Goal: Task Accomplishment & Management: Manage account settings

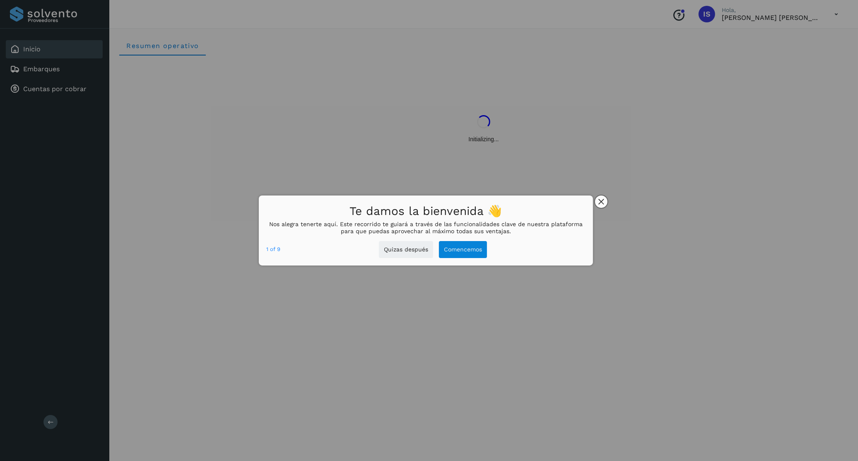
click at [598, 199] on icon "close," at bounding box center [601, 202] width 6 height 6
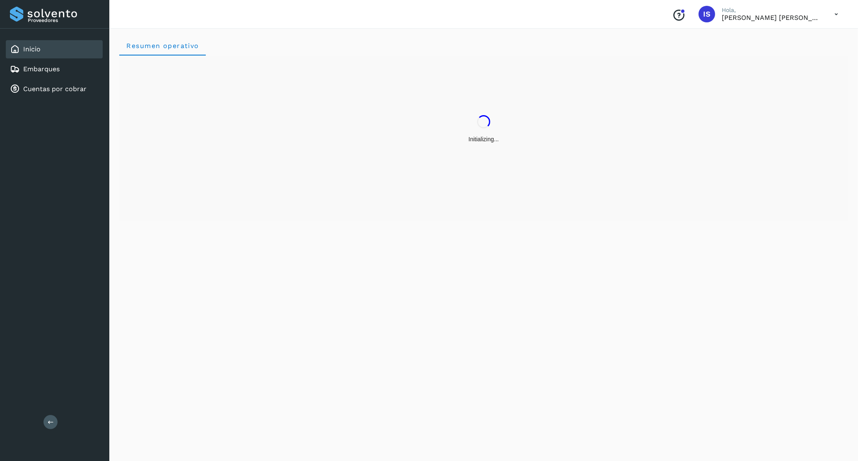
click at [831, 7] on icon at bounding box center [835, 14] width 17 height 17
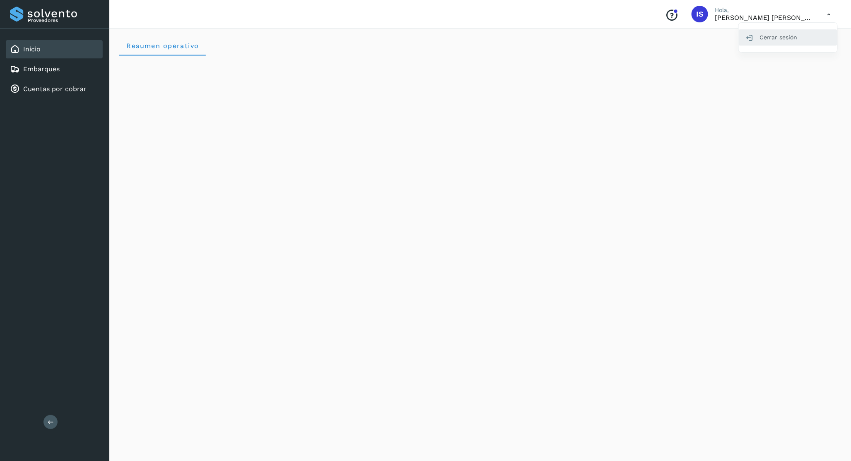
click at [804, 36] on div "Cerrar sesión" at bounding box center [787, 37] width 99 height 16
